Goal: Navigation & Orientation: Understand site structure

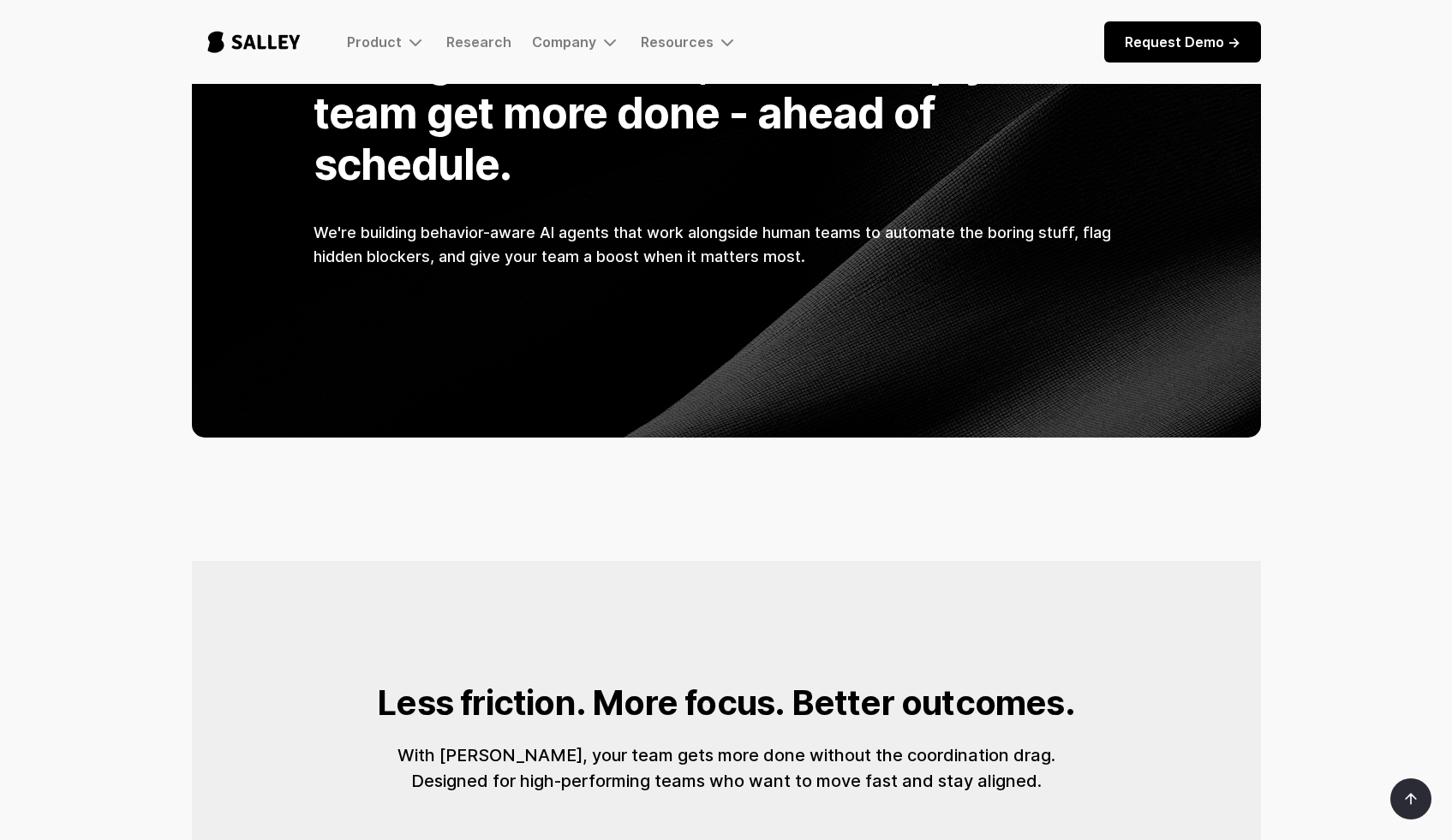
scroll to position [1408, 0]
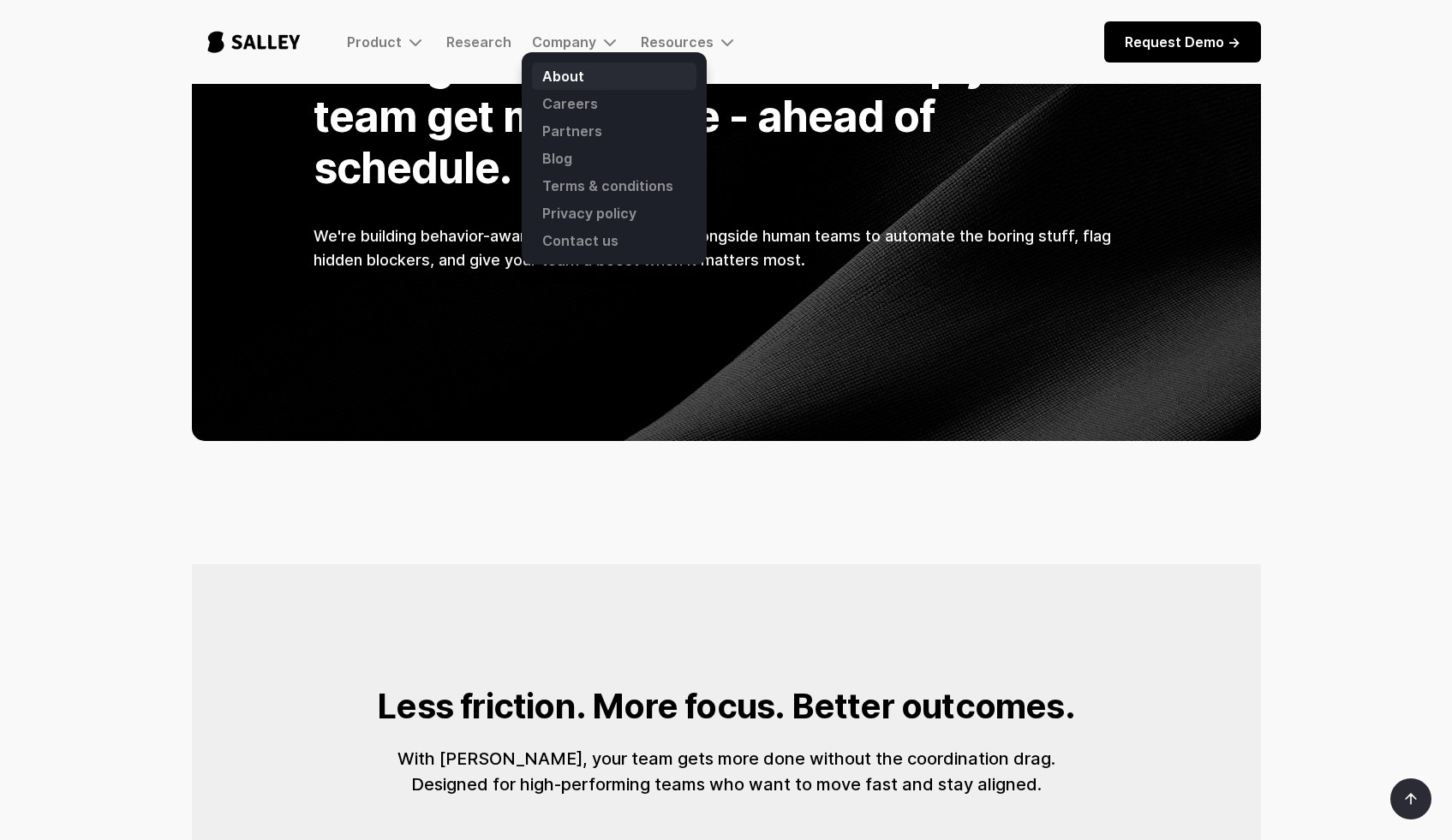
click at [562, 75] on link "About" at bounding box center [614, 76] width 165 height 28
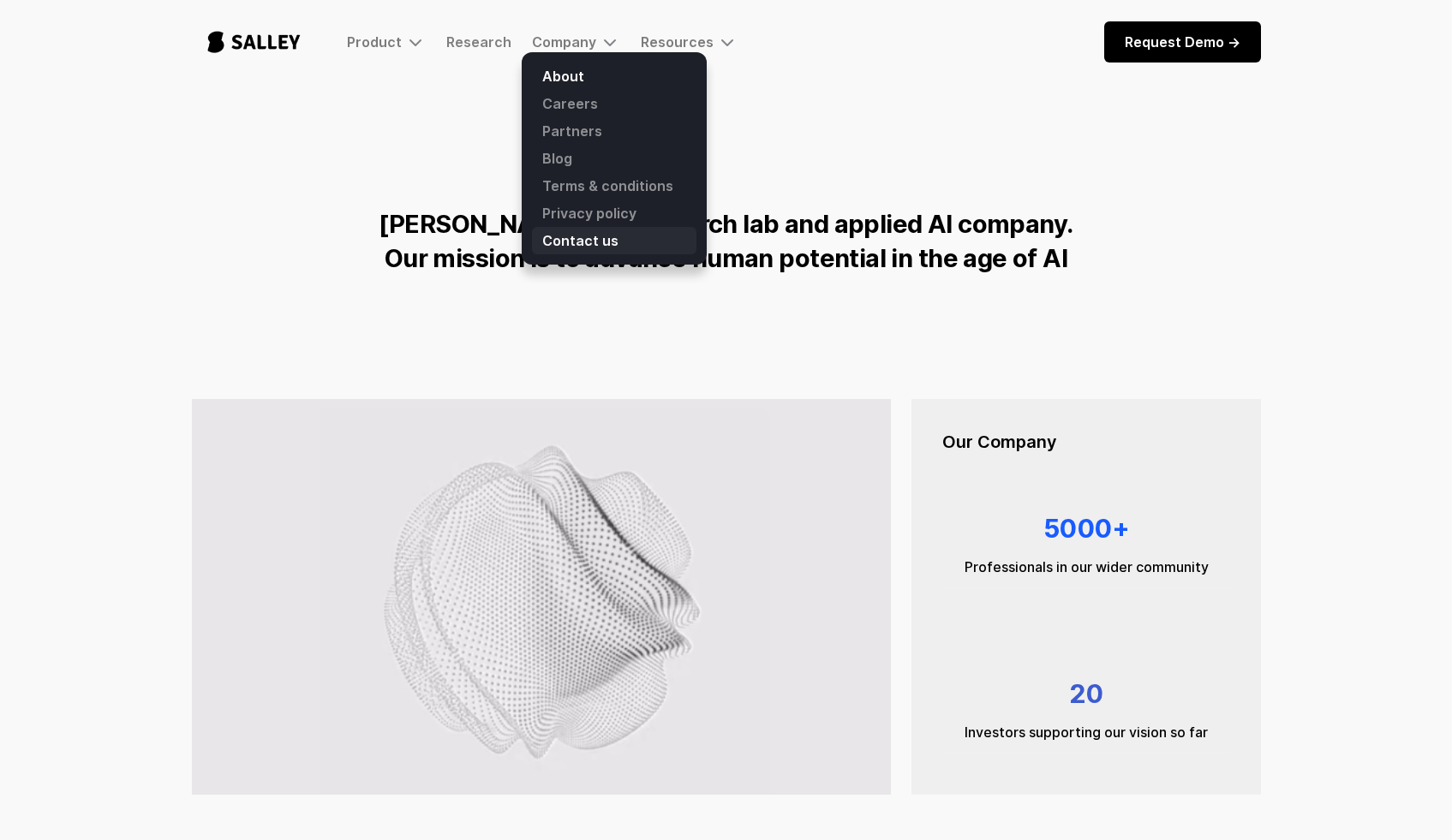
click at [589, 241] on link "Contact us" at bounding box center [614, 241] width 165 height 28
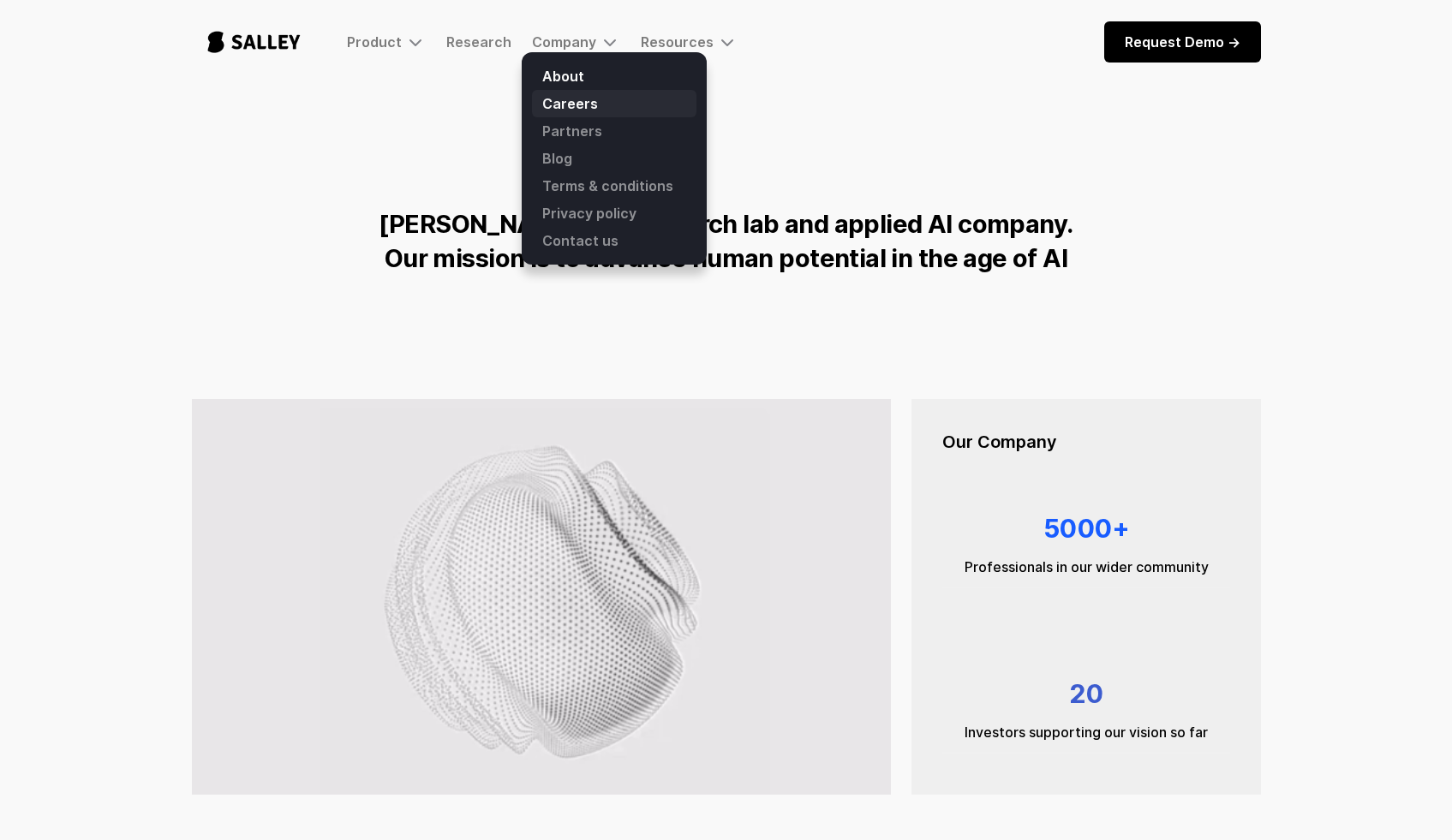
click at [570, 101] on link "Careers" at bounding box center [614, 104] width 165 height 28
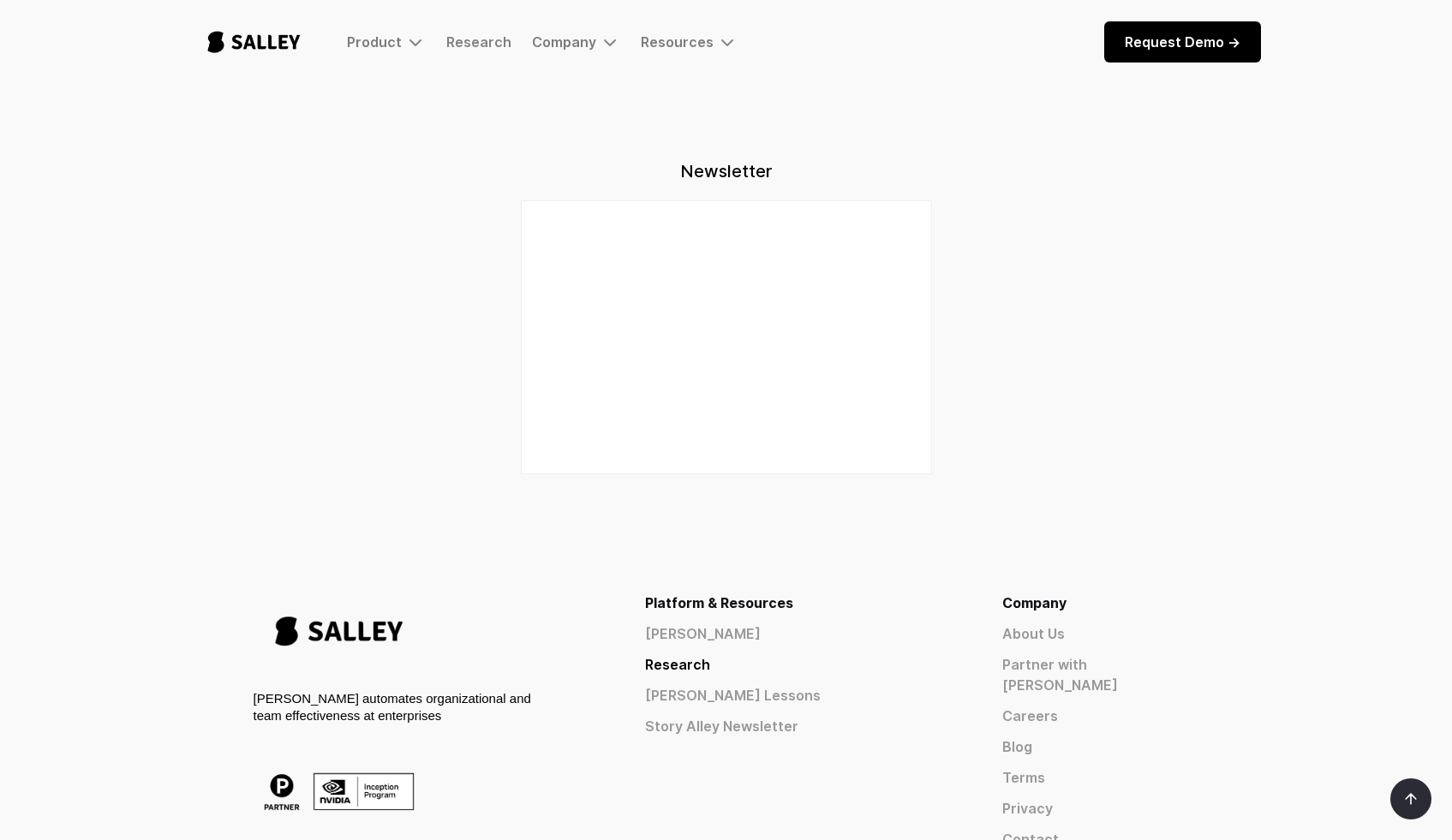
scroll to position [1935, 0]
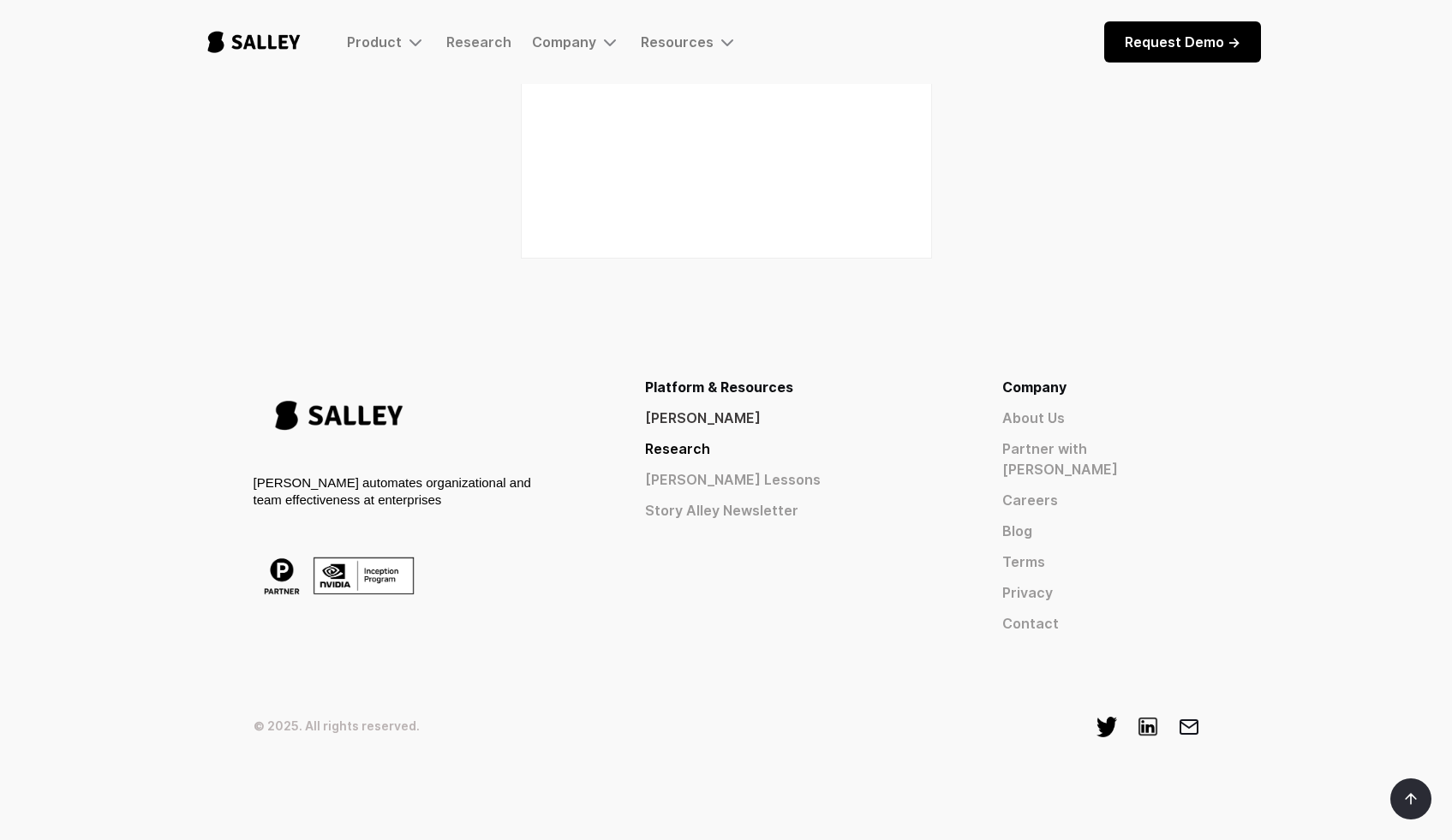
click at [856, 415] on link "[PERSON_NAME]" at bounding box center [793, 418] width 296 height 21
